Goal: Task Accomplishment & Management: Complete application form

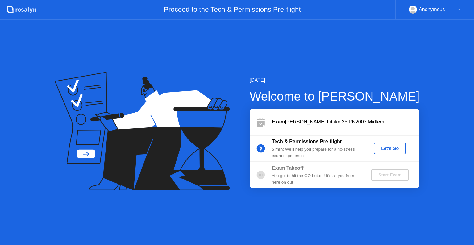
click at [387, 148] on div "Let's Go" at bounding box center [389, 148] width 27 height 5
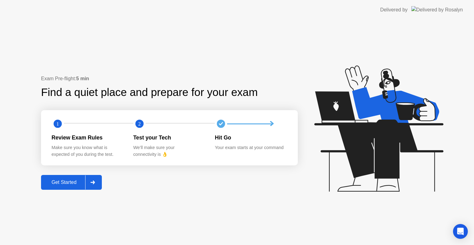
click at [95, 183] on icon at bounding box center [92, 182] width 5 height 4
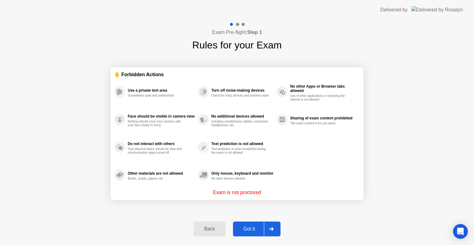
drag, startPoint x: 96, startPoint y: 183, endPoint x: 267, endPoint y: 219, distance: 175.3
click at [267, 219] on div "Exam Pre-flight: Step 1 Rules for your Exam ✋ Forbidden Actions Use a private t…" at bounding box center [237, 132] width 474 height 225
click at [274, 231] on div at bounding box center [271, 229] width 15 height 14
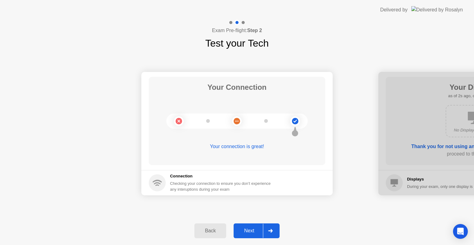
click at [274, 231] on div at bounding box center [270, 231] width 15 height 14
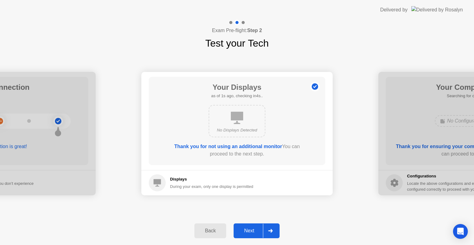
click at [274, 231] on div at bounding box center [270, 231] width 15 height 14
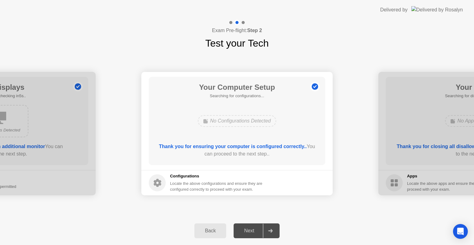
click at [274, 231] on div at bounding box center [270, 231] width 15 height 14
click at [265, 231] on div at bounding box center [270, 231] width 15 height 14
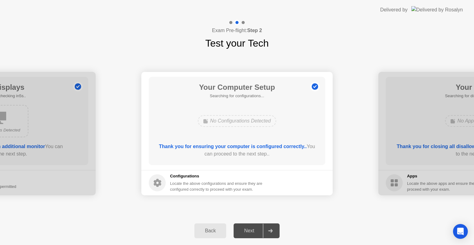
click at [253, 229] on div "Next" at bounding box center [248, 231] width 27 height 6
click at [269, 231] on icon at bounding box center [270, 231] width 5 height 4
drag, startPoint x: 269, startPoint y: 231, endPoint x: 272, endPoint y: 232, distance: 3.1
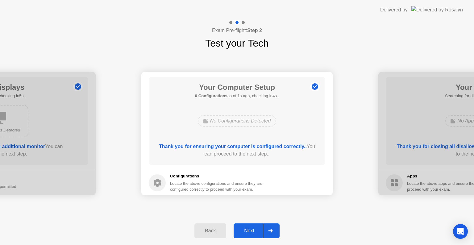
click at [272, 232] on icon at bounding box center [270, 231] width 5 height 4
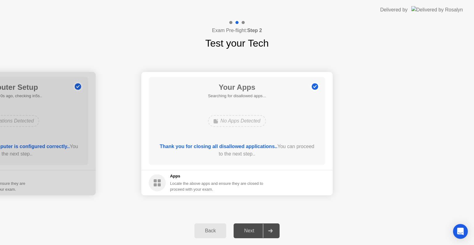
click at [272, 232] on icon at bounding box center [270, 231] width 5 height 4
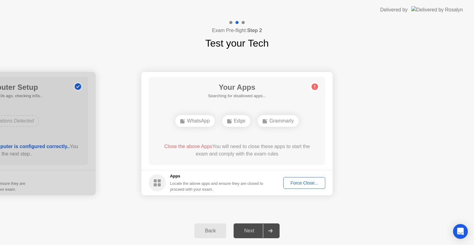
click at [311, 183] on div "Force Close..." at bounding box center [304, 182] width 38 height 5
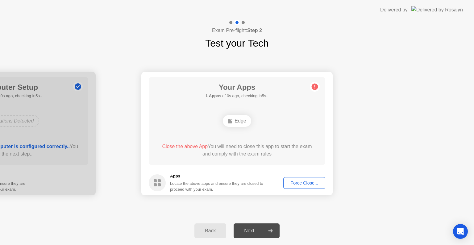
click at [291, 183] on div "Force Close..." at bounding box center [304, 182] width 38 height 5
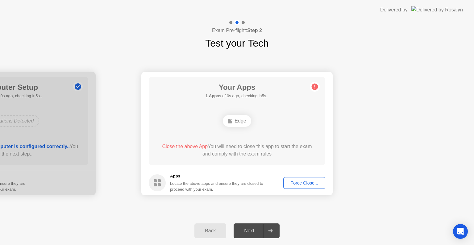
click at [307, 182] on div "Force Close..." at bounding box center [304, 182] width 38 height 5
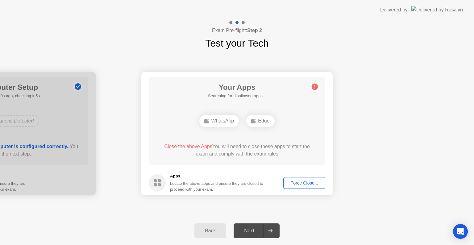
click at [313, 184] on div "Force Close..." at bounding box center [304, 182] width 38 height 5
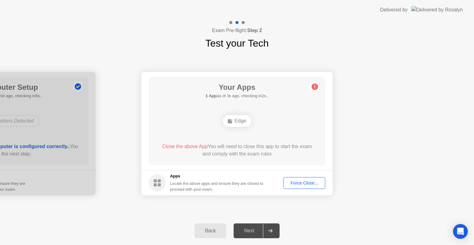
click at [309, 181] on div "Force Close..." at bounding box center [304, 182] width 38 height 5
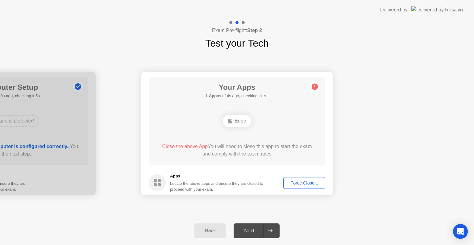
click at [270, 231] on icon at bounding box center [270, 231] width 4 height 4
click at [317, 89] on circle at bounding box center [315, 87] width 6 height 6
click at [304, 180] on div "Force Close..." at bounding box center [304, 182] width 38 height 5
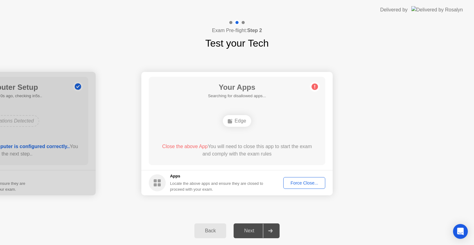
click at [303, 183] on div "Force Close..." at bounding box center [304, 182] width 38 height 5
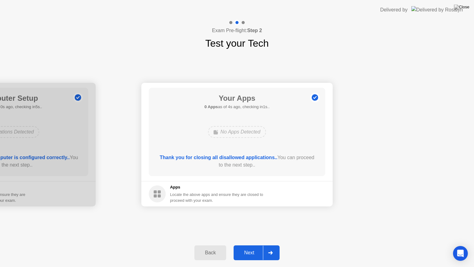
click at [272, 245] on div at bounding box center [270, 252] width 15 height 14
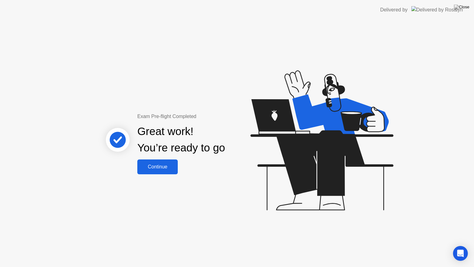
click at [160, 164] on div "Continue" at bounding box center [157, 167] width 37 height 6
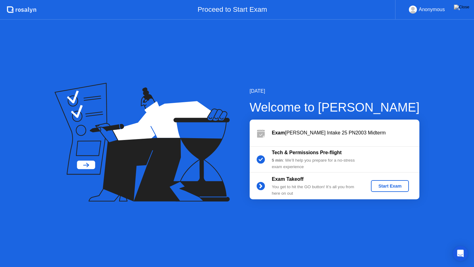
click at [390, 183] on div "Start Exam" at bounding box center [389, 185] width 33 height 5
